Goal: Task Accomplishment & Management: Manage account settings

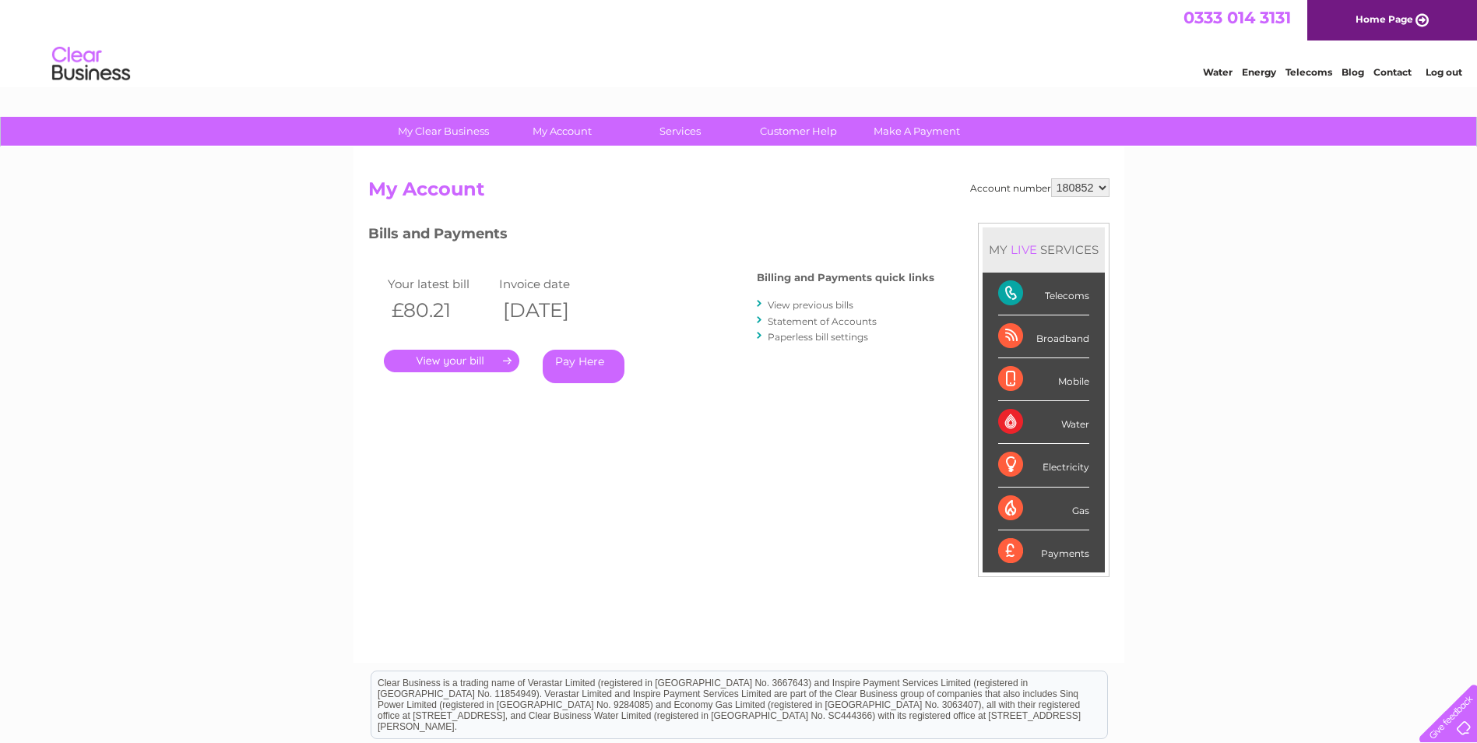
click at [476, 365] on link "." at bounding box center [451, 361] width 135 height 23
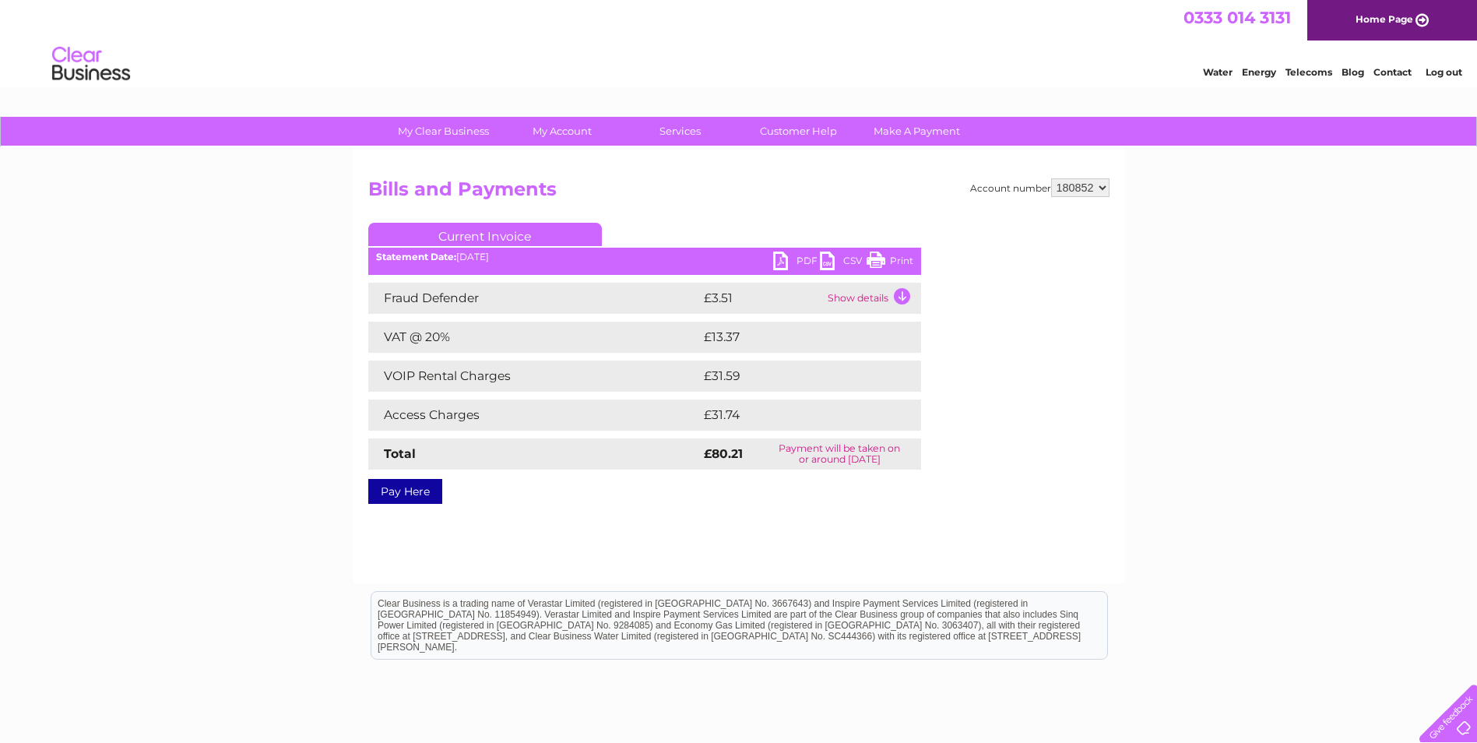
click at [785, 262] on link "PDF" at bounding box center [796, 262] width 47 height 23
click at [1442, 72] on link "Log out" at bounding box center [1443, 72] width 37 height 12
